Goal: Information Seeking & Learning: Learn about a topic

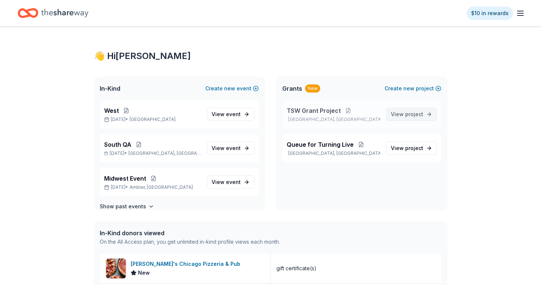
click at [395, 113] on span "View project" at bounding box center [407, 114] width 32 height 9
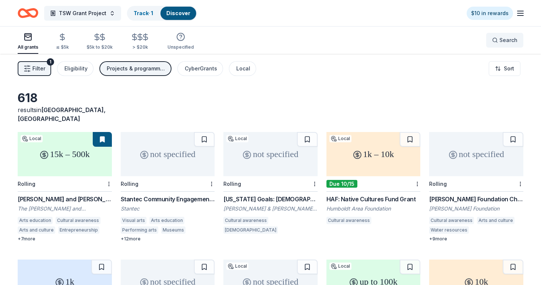
click at [509, 33] on button "Search" at bounding box center [504, 40] width 37 height 15
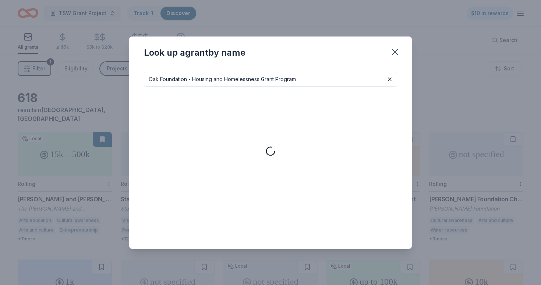
type input "Oak Foundation - Housing and Homelessness Grant Program"
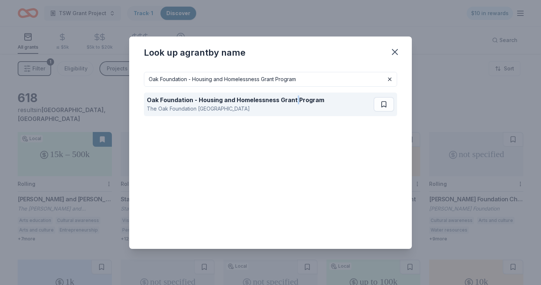
click at [272, 101] on strong "Oak Foundation - Housing and Homelessness Grant Program" at bounding box center [235, 99] width 177 height 7
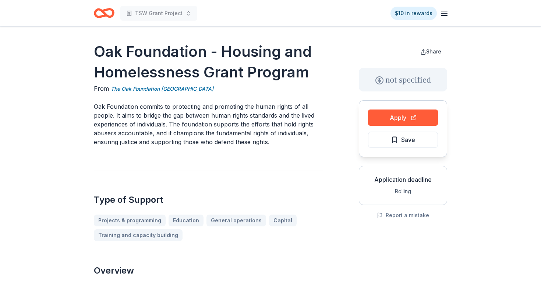
click at [280, 120] on p "Oak Foundation commits to protecting and promoting the human rights of all peop…" at bounding box center [209, 124] width 230 height 44
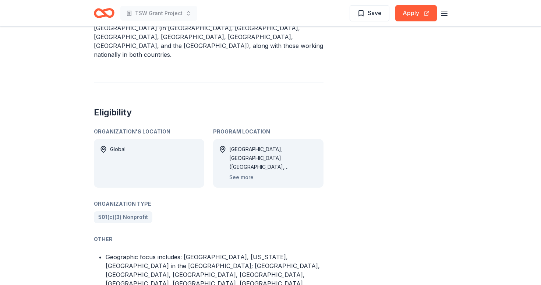
scroll to position [434, 0]
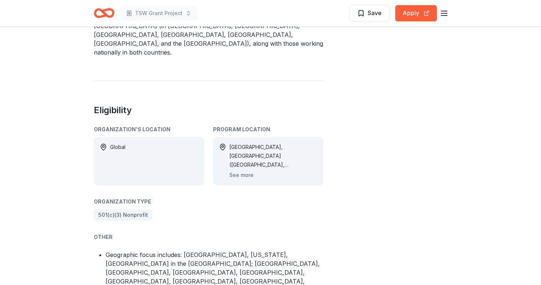
drag, startPoint x: 138, startPoint y: 109, endPoint x: 175, endPoint y: 114, distance: 37.1
click at [174, 125] on div "Organization's Location" at bounding box center [149, 129] width 110 height 9
drag, startPoint x: 170, startPoint y: 110, endPoint x: 95, endPoint y: 110, distance: 75.1
click at [95, 125] on div "Organization's Location" at bounding box center [149, 129] width 110 height 9
drag, startPoint x: 95, startPoint y: 110, endPoint x: 172, endPoint y: 103, distance: 77.3
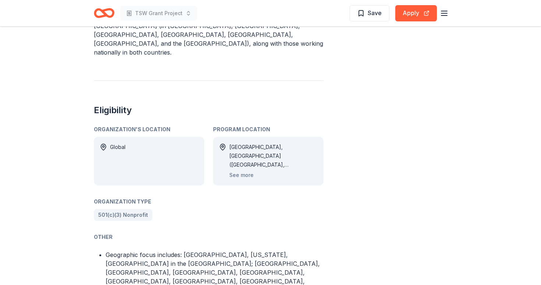
click at [169, 103] on div "Eligibility Organization's Location Global Program Location [GEOGRAPHIC_DATA], …" at bounding box center [209, 196] width 230 height 232
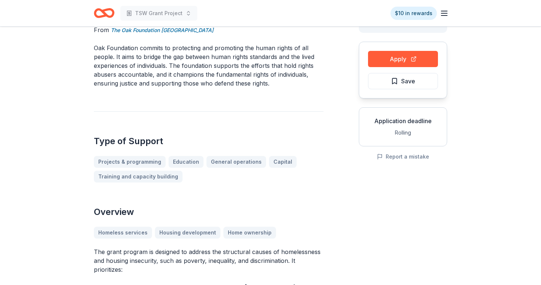
scroll to position [25, 0]
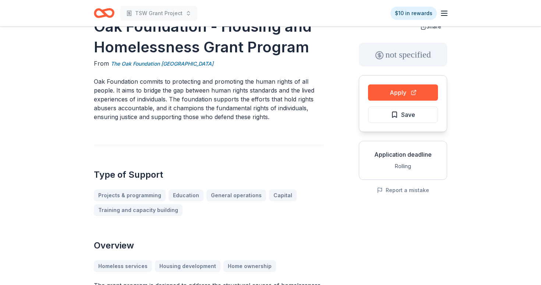
click at [296, 83] on p "Oak Foundation commits to protecting and promoting the human rights of all peop…" at bounding box center [209, 99] width 230 height 44
